Goal: Use online tool/utility: Utilize a website feature to perform a specific function

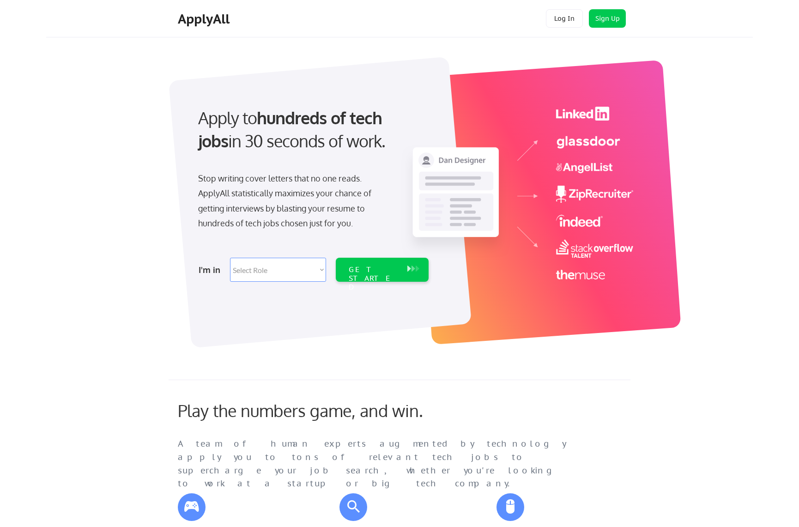
click at [297, 260] on select "Select Role Software Engineering Product Management Customer Success Sales UI/U…" at bounding box center [278, 270] width 96 height 24
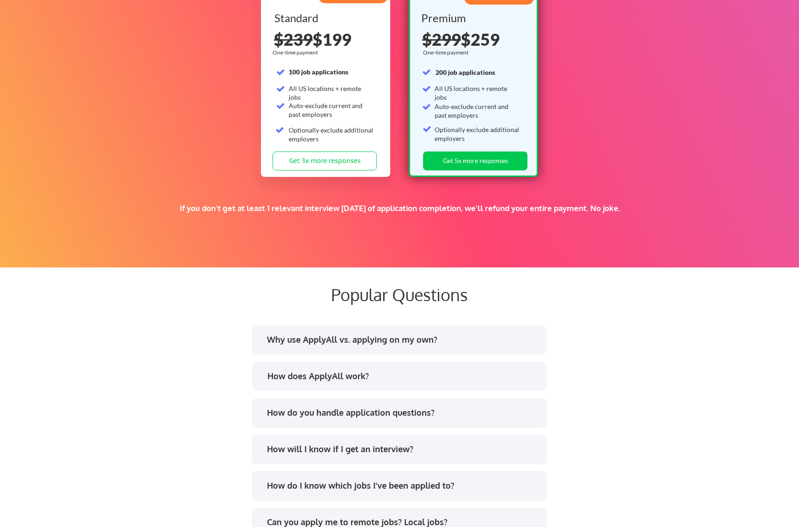
scroll to position [1510, 0]
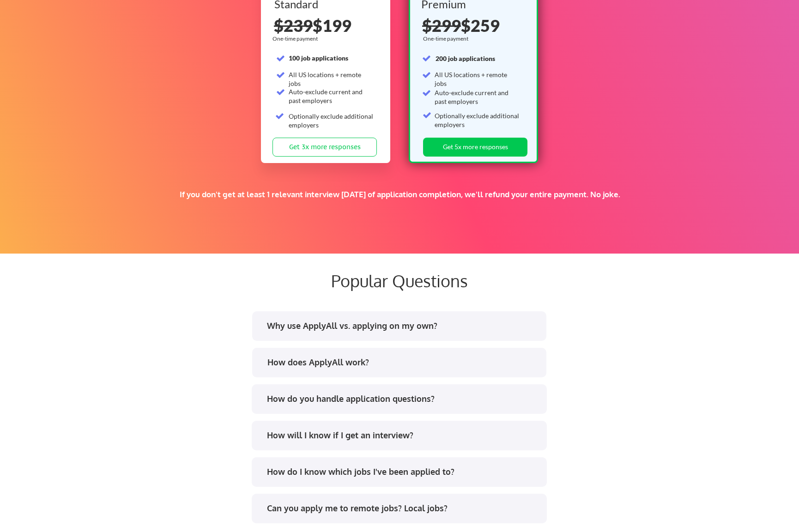
click at [394, 329] on div "Why use ApplyAll vs. applying on my own?" at bounding box center [402, 326] width 271 height 12
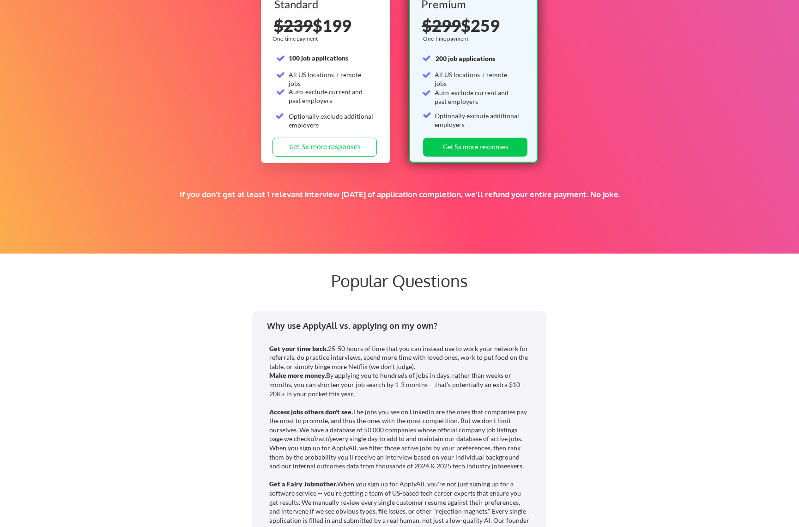
click at [394, 329] on div "Why use ApplyAll vs. applying on my own?" at bounding box center [402, 326] width 271 height 12
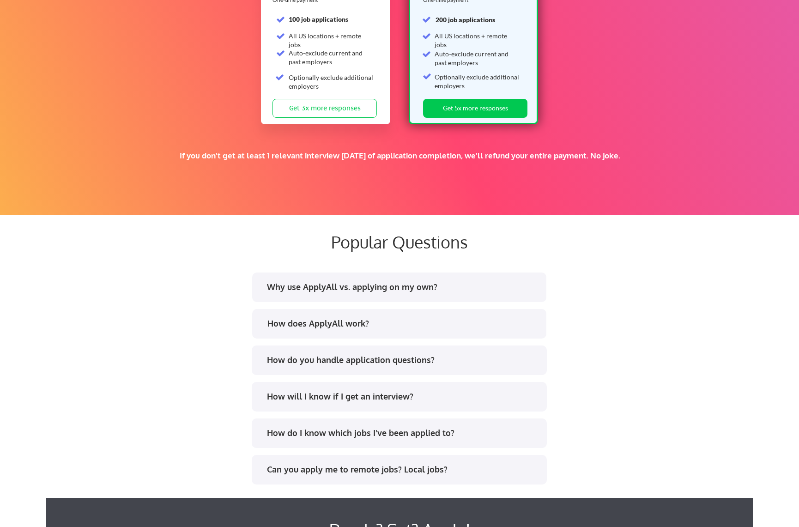
scroll to position [1557, 0]
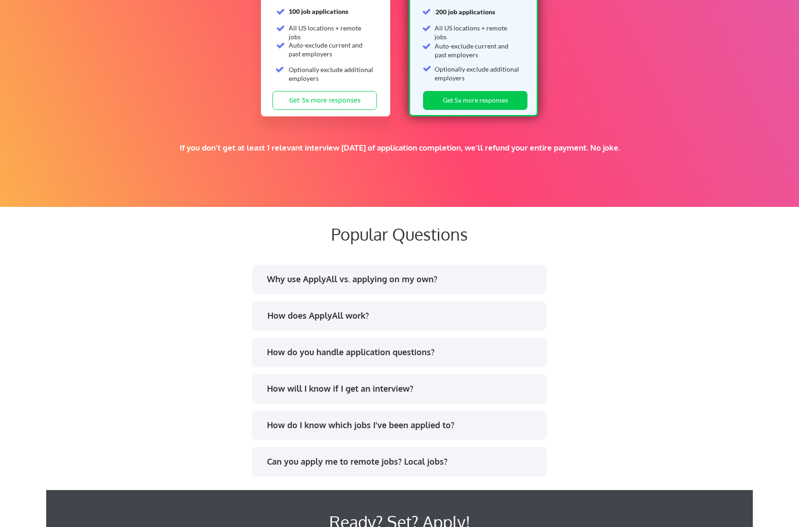
click at [360, 349] on div "How do you handle application questions?" at bounding box center [402, 353] width 271 height 12
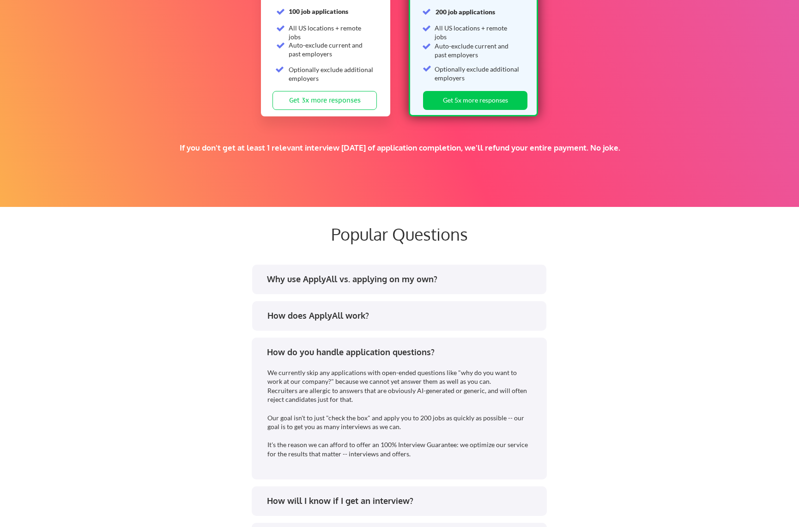
click at [360, 349] on div "How do you handle application questions?" at bounding box center [402, 353] width 271 height 12
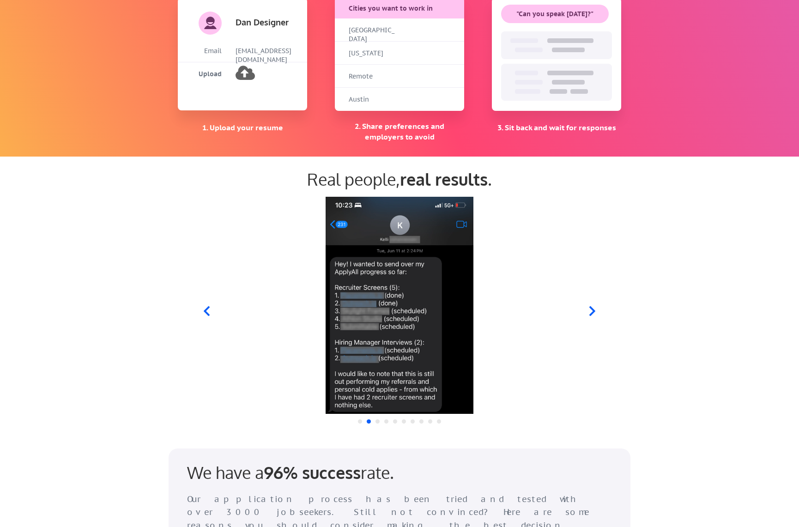
scroll to position [0, 0]
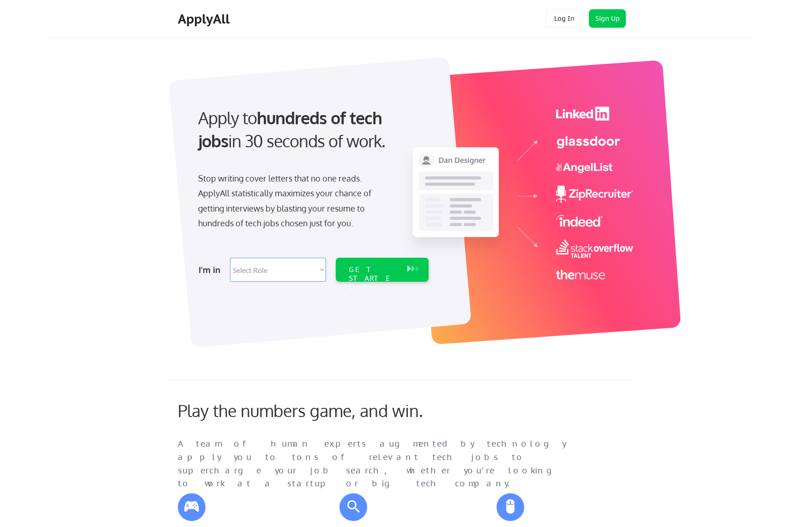
click at [270, 258] on select "Select Role Software Engineering Product Management Customer Success Sales UI/U…" at bounding box center [278, 270] width 96 height 24
select select ""hr_recruiting""
click at [230, 258] on select "Select Role Software Engineering Product Management Customer Success Sales UI/U…" at bounding box center [278, 270] width 96 height 24
select select ""hr_recruiting""
click at [279, 271] on select "Select Role Software Engineering Product Management Customer Success Sales UI/U…" at bounding box center [278, 270] width 96 height 24
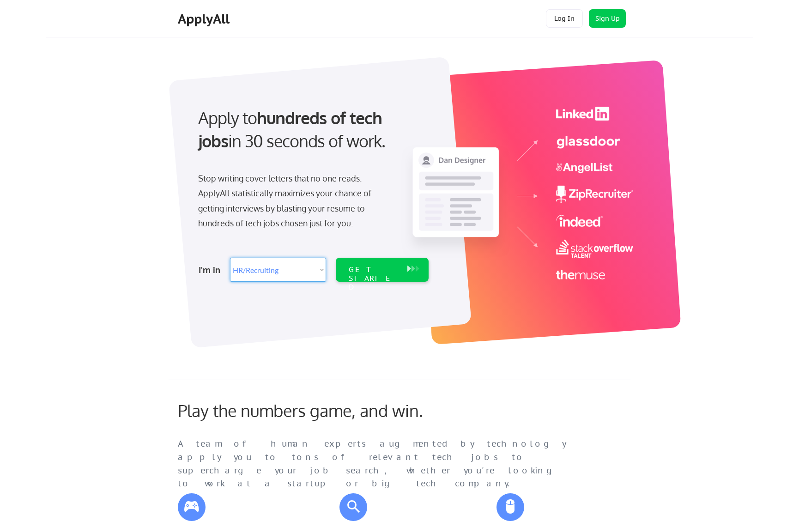
click at [230, 258] on select "Select Role Software Engineering Product Management Customer Success Sales UI/U…" at bounding box center [278, 270] width 96 height 24
click at [279, 271] on select "Select Role Software Engineering Product Management Customer Success Sales UI/U…" at bounding box center [278, 270] width 96 height 24
click at [230, 258] on select "Select Role Software Engineering Product Management Customer Success Sales UI/U…" at bounding box center [278, 270] width 96 height 24
click at [386, 267] on div "GET STARTED" at bounding box center [373, 278] width 49 height 27
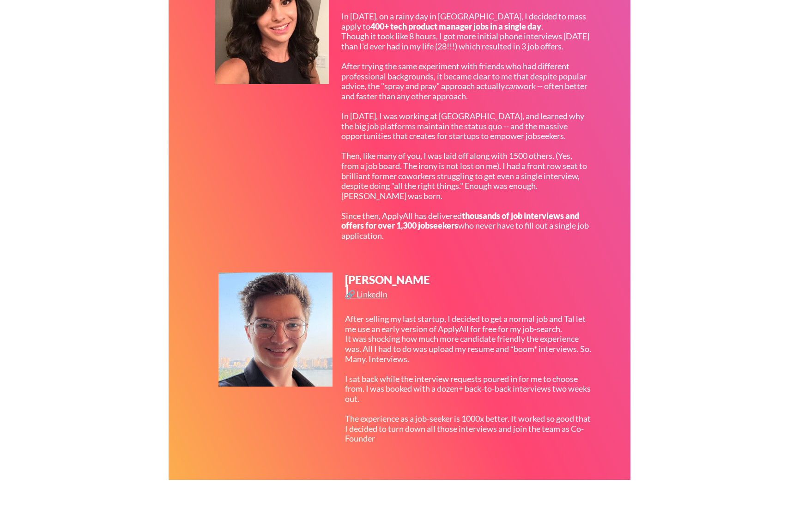
scroll to position [313, 0]
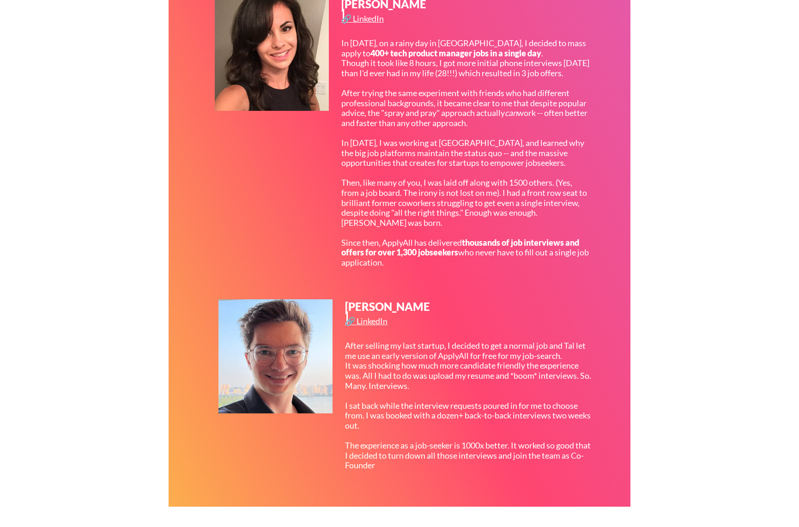
select select ""PLACEHOLDER_1427118222253""
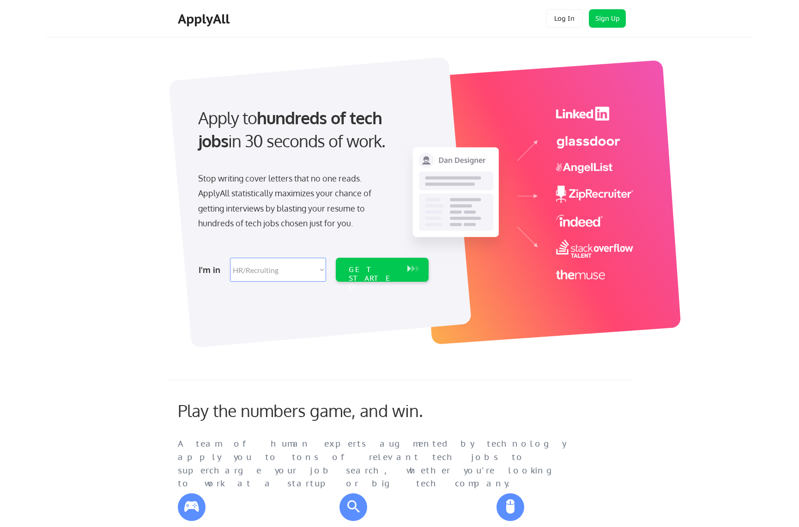
select select ""hr_recruiting""
click at [288, 253] on div "Apply to hundreds of tech jobs in 30 seconds of work. Stop writing cover letter…" at bounding box center [312, 191] width 258 height 189
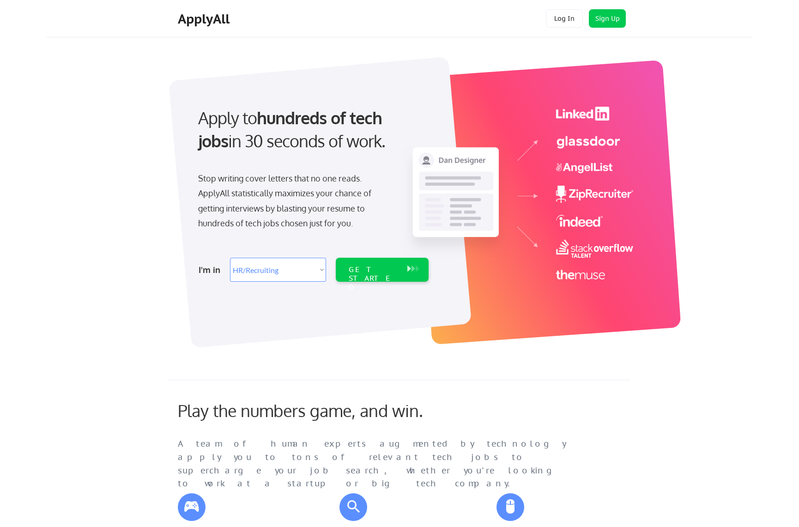
click at [289, 263] on select "Select Role Software Engineering Product Management Customer Success Sales UI/U…" at bounding box center [278, 270] width 96 height 24
select select ""marketing___comms""
click at [230, 258] on select "Select Role Software Engineering Product Management Customer Success Sales UI/U…" at bounding box center [278, 270] width 96 height 24
select select ""marketing___comms""
click at [254, 275] on select "Select Role Software Engineering Product Management Customer Success Sales UI/U…" at bounding box center [278, 270] width 96 height 24
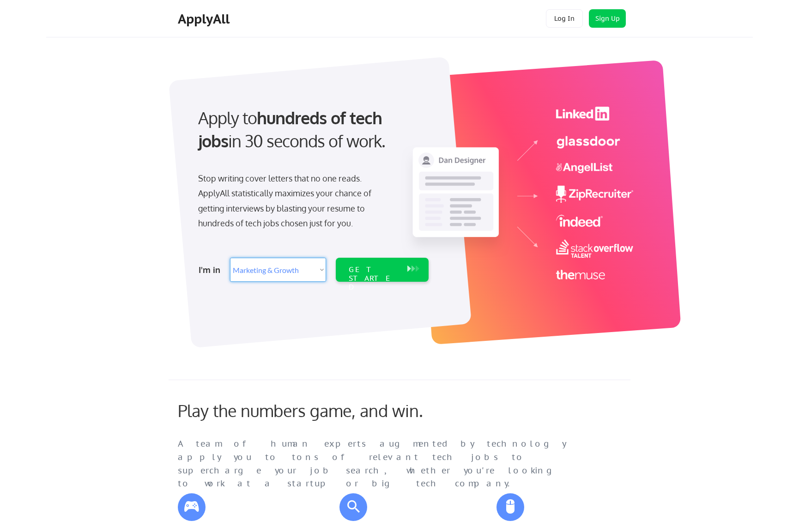
select select ""sales0""
click at [230, 258] on select "Select Role Software Engineering Product Management Customer Success Sales UI/U…" at bounding box center [278, 270] width 96 height 24
select select ""sales0""
drag, startPoint x: 378, startPoint y: 61, endPoint x: 290, endPoint y: 33, distance: 93.1
click at [372, 61] on div at bounding box center [411, 195] width 462 height 284
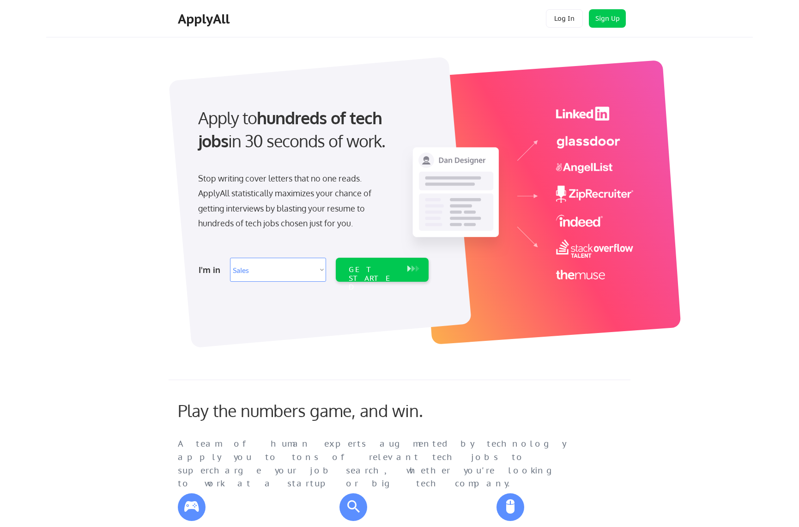
click at [176, 93] on div at bounding box center [320, 203] width 303 height 292
click at [276, 275] on select "Select Role Software Engineering Product Management Customer Success Sales UI/U…" at bounding box center [278, 270] width 96 height 24
drag, startPoint x: 194, startPoint y: 155, endPoint x: 213, endPoint y: 159, distance: 20.2
click at [213, 159] on div "Apply to hundreds of tech jobs in 30 seconds of work." at bounding box center [311, 137] width 245 height 62
click at [263, 161] on div "Apply to hundreds of tech jobs in 30 seconds of work." at bounding box center [311, 137] width 245 height 62
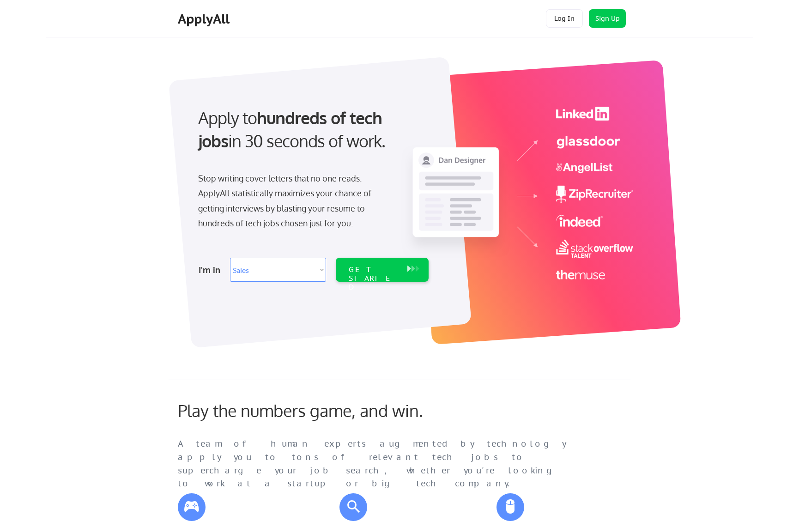
click at [271, 270] on select "Select Role Software Engineering Product Management Customer Success Sales UI/U…" at bounding box center [278, 270] width 96 height 24
click at [230, 258] on select "Select Role Software Engineering Product Management Customer Success Sales UI/U…" at bounding box center [278, 270] width 96 height 24
click at [250, 266] on select "Select Role Software Engineering Product Management Customer Success Sales UI/U…" at bounding box center [278, 270] width 96 height 24
